Goal: Task Accomplishment & Management: Manage account settings

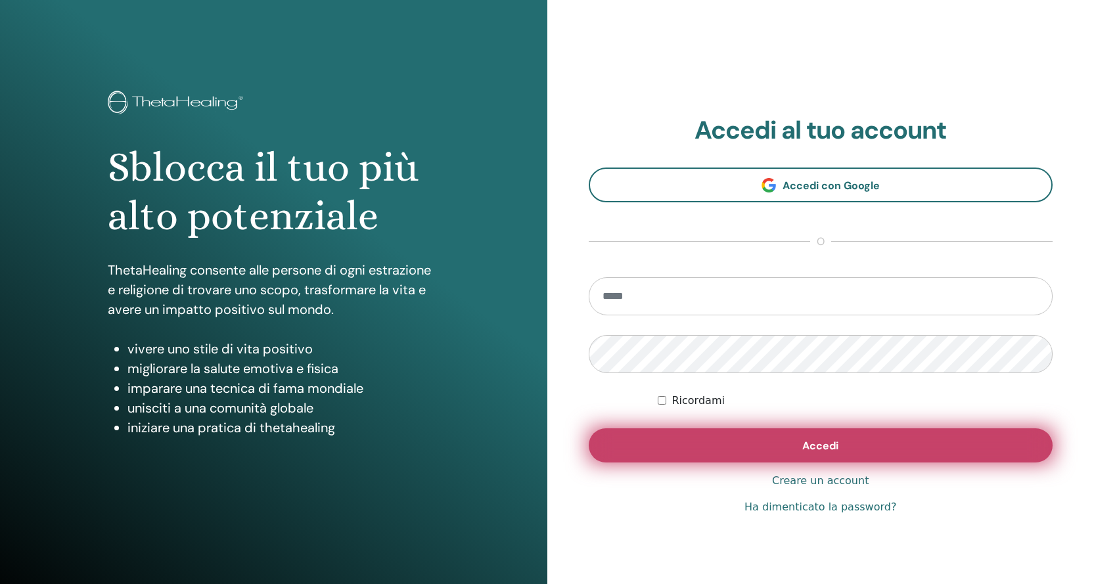
type input "**********"
click at [715, 448] on button "Accedi" at bounding box center [821, 445] width 465 height 34
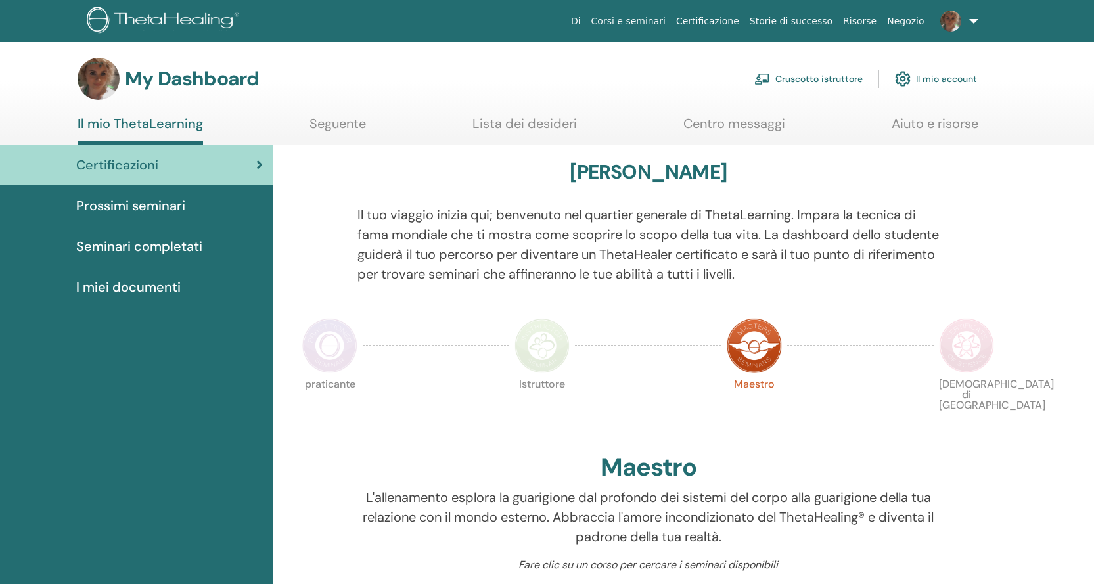
click at [802, 81] on link "Cruscotto istruttore" at bounding box center [808, 78] width 108 height 29
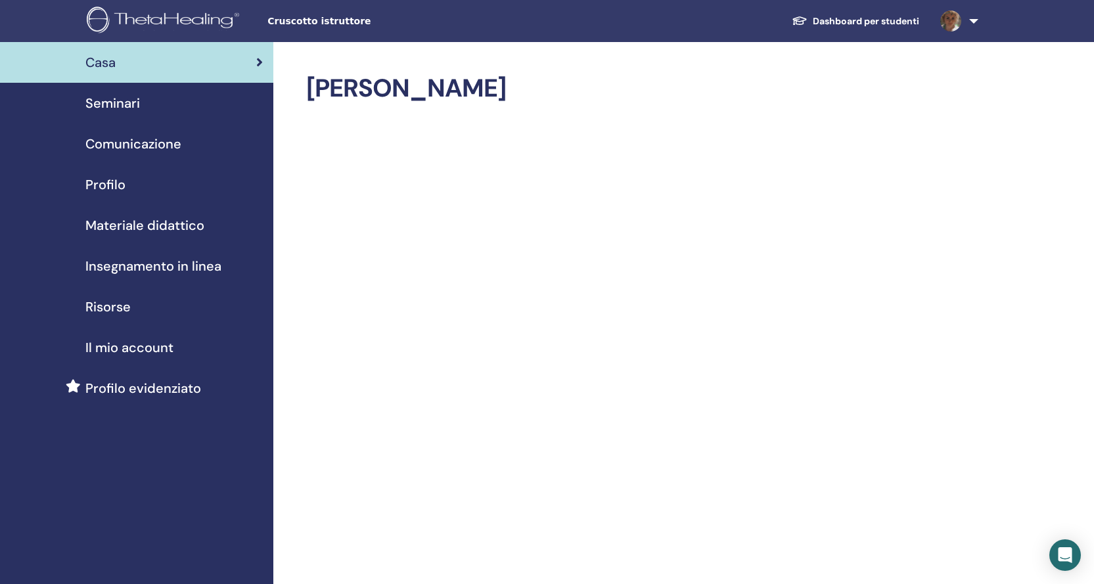
click at [110, 97] on span "Seminari" at bounding box center [112, 103] width 55 height 20
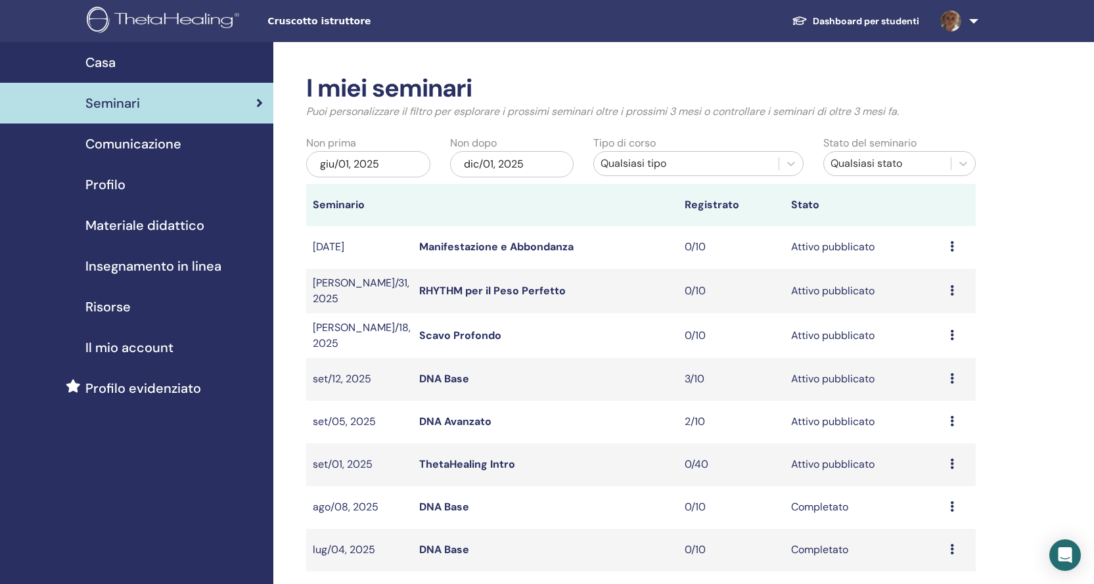
click at [484, 459] on link "ThetaHealing Intro" at bounding box center [467, 464] width 96 height 14
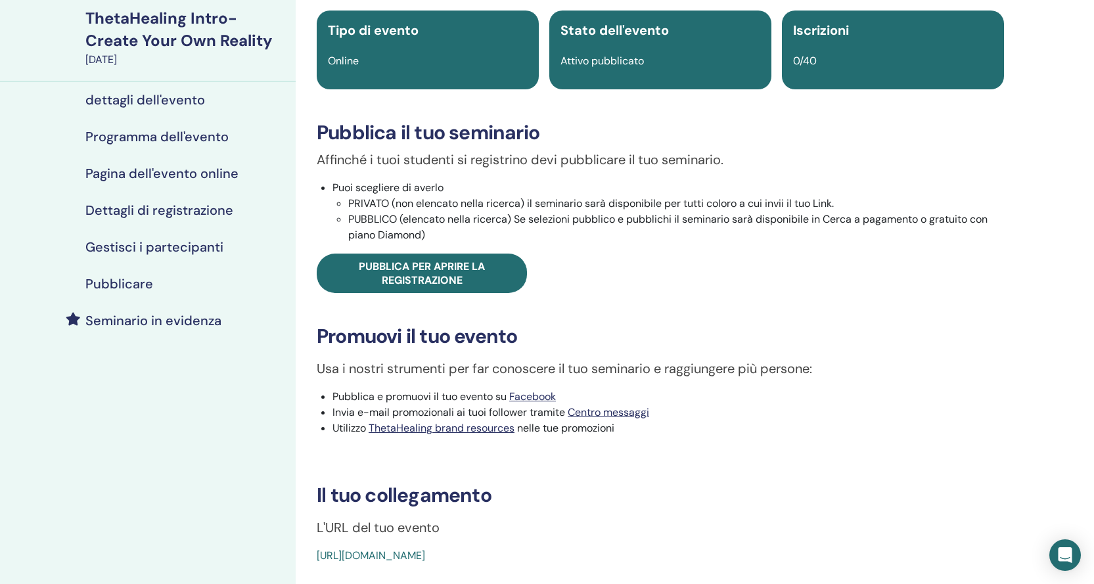
scroll to position [197, 0]
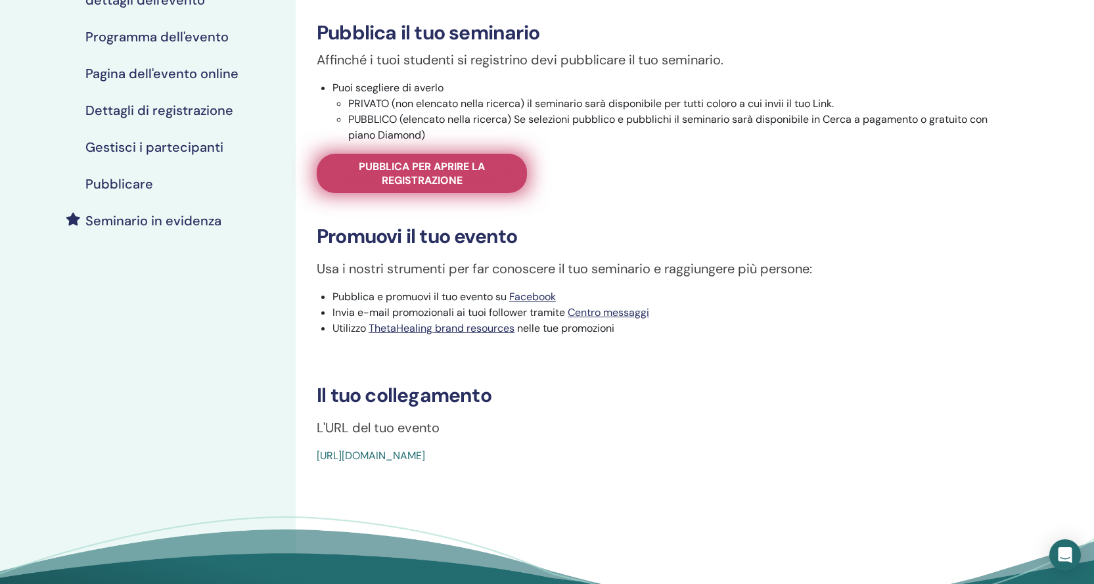
click at [434, 169] on span "Pubblica per aprire la registrazione" at bounding box center [421, 174] width 177 height 28
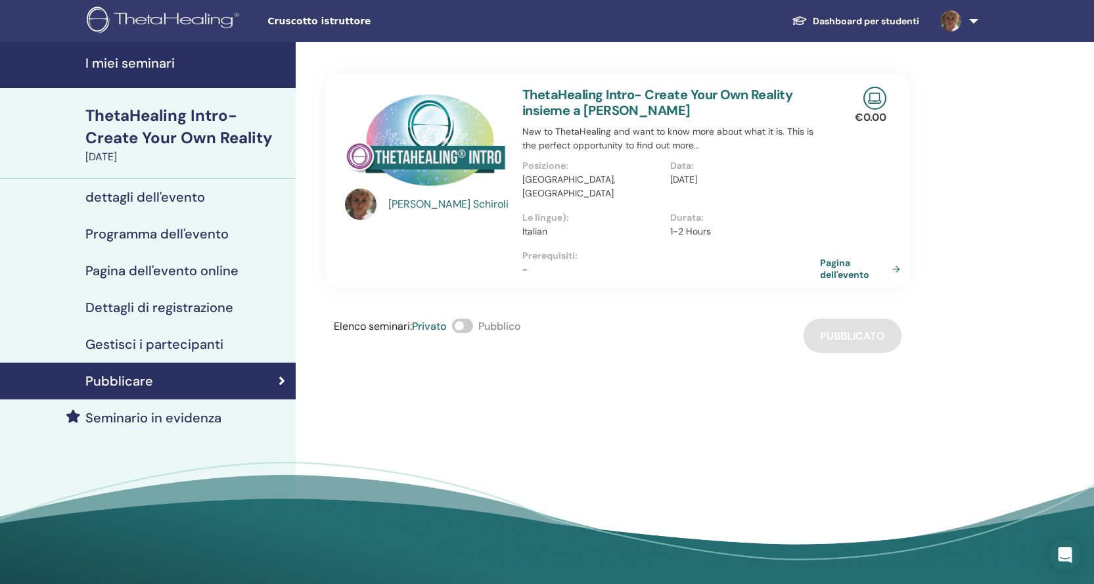
click at [869, 257] on link "Pagina dell'evento" at bounding box center [862, 269] width 85 height 24
